Goal: Task Accomplishment & Management: Use online tool/utility

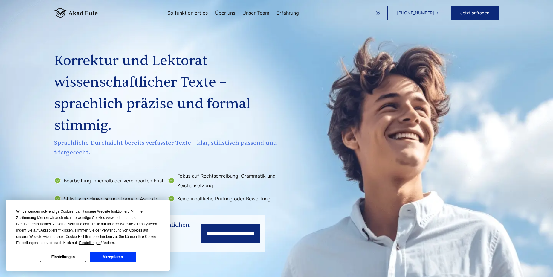
click at [106, 254] on button "Akzeptieren" at bounding box center [113, 256] width 46 height 10
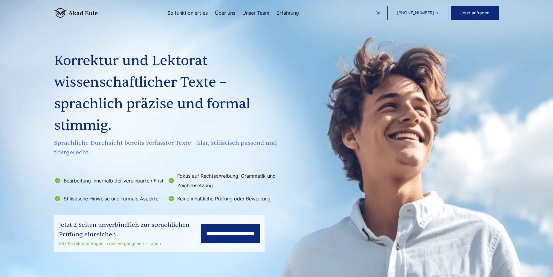
click at [475, 9] on button "Jetzt anfragen" at bounding box center [474, 13] width 48 height 14
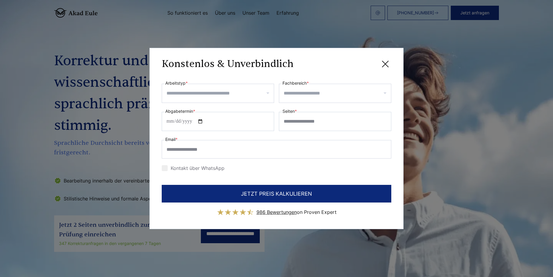
click at [267, 93] on div at bounding box center [218, 93] width 112 height 19
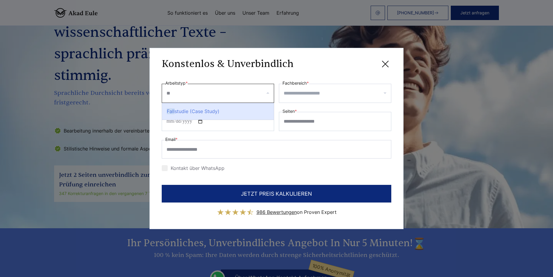
type input "*"
click at [215, 111] on div "Bachelorarbeit" at bounding box center [218, 111] width 112 height 17
select select "**"
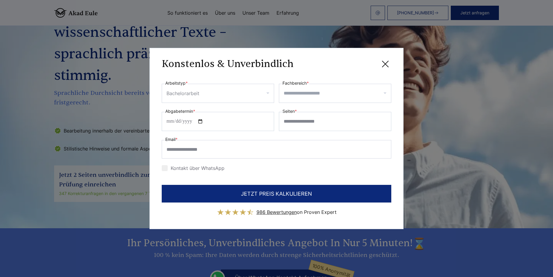
click at [384, 63] on icon at bounding box center [385, 64] width 12 height 12
